Goal: Task Accomplishment & Management: Manage account settings

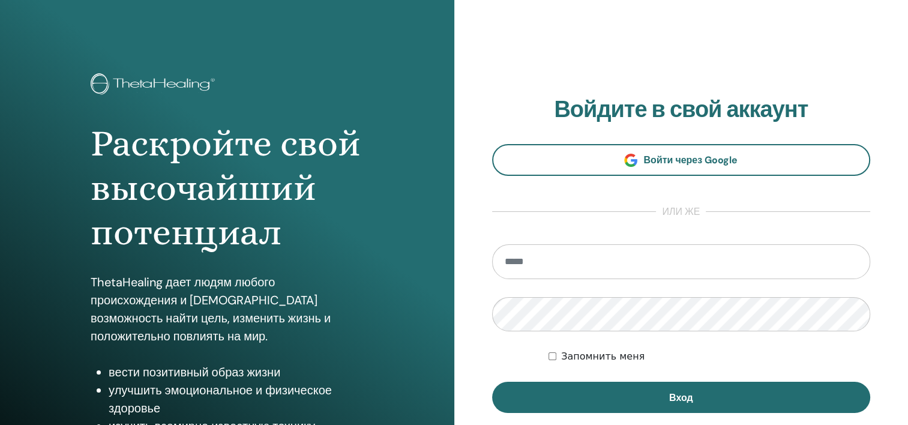
scroll to position [11, 0]
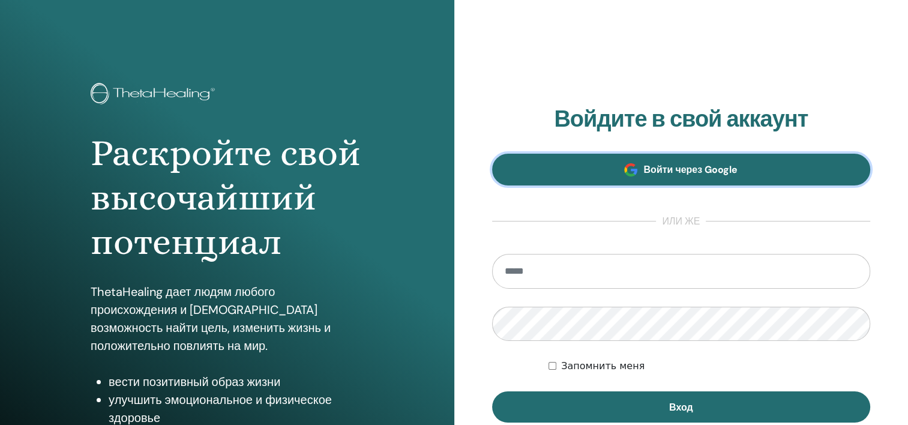
click at [703, 173] on span "Войти через Google" at bounding box center [690, 169] width 94 height 13
